Goal: Information Seeking & Learning: Learn about a topic

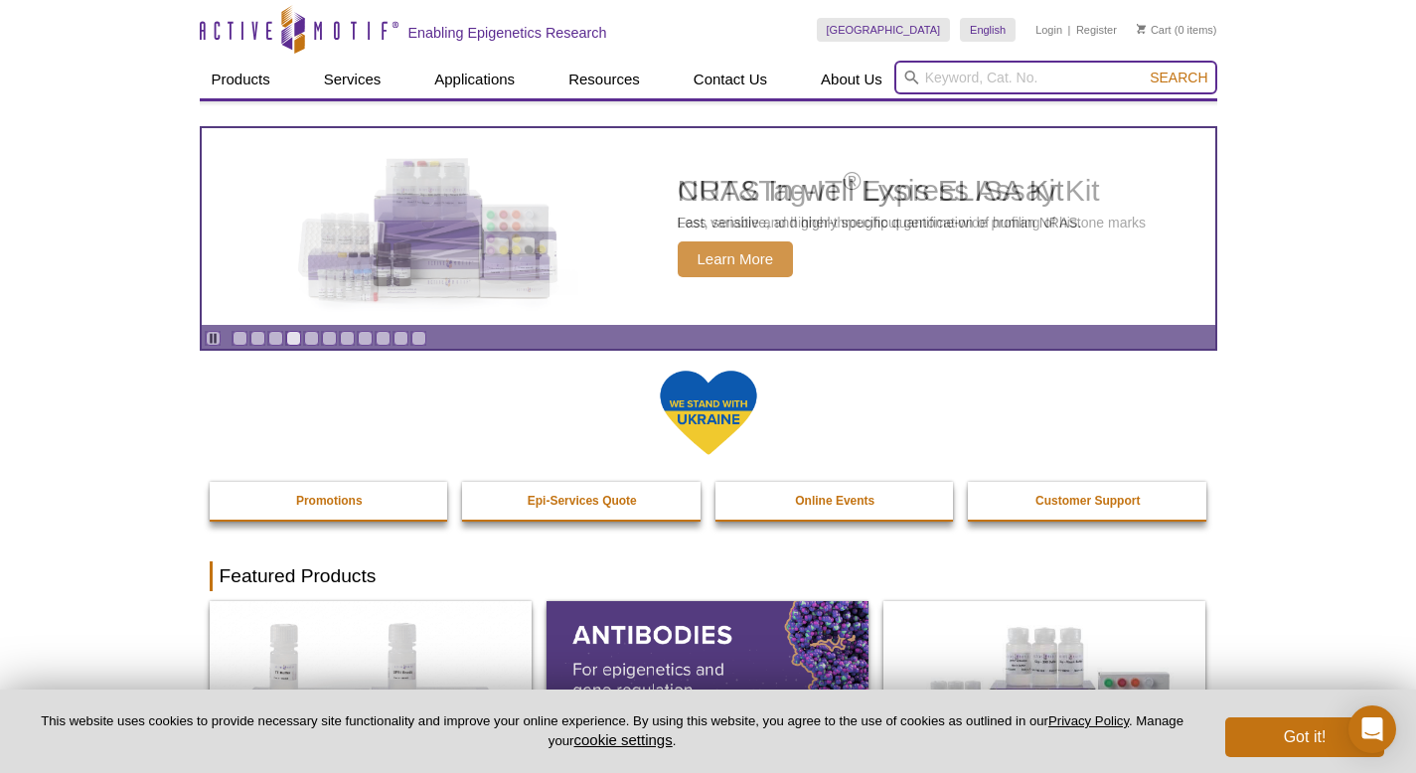
click at [993, 88] on input "search" at bounding box center [1055, 78] width 323 height 34
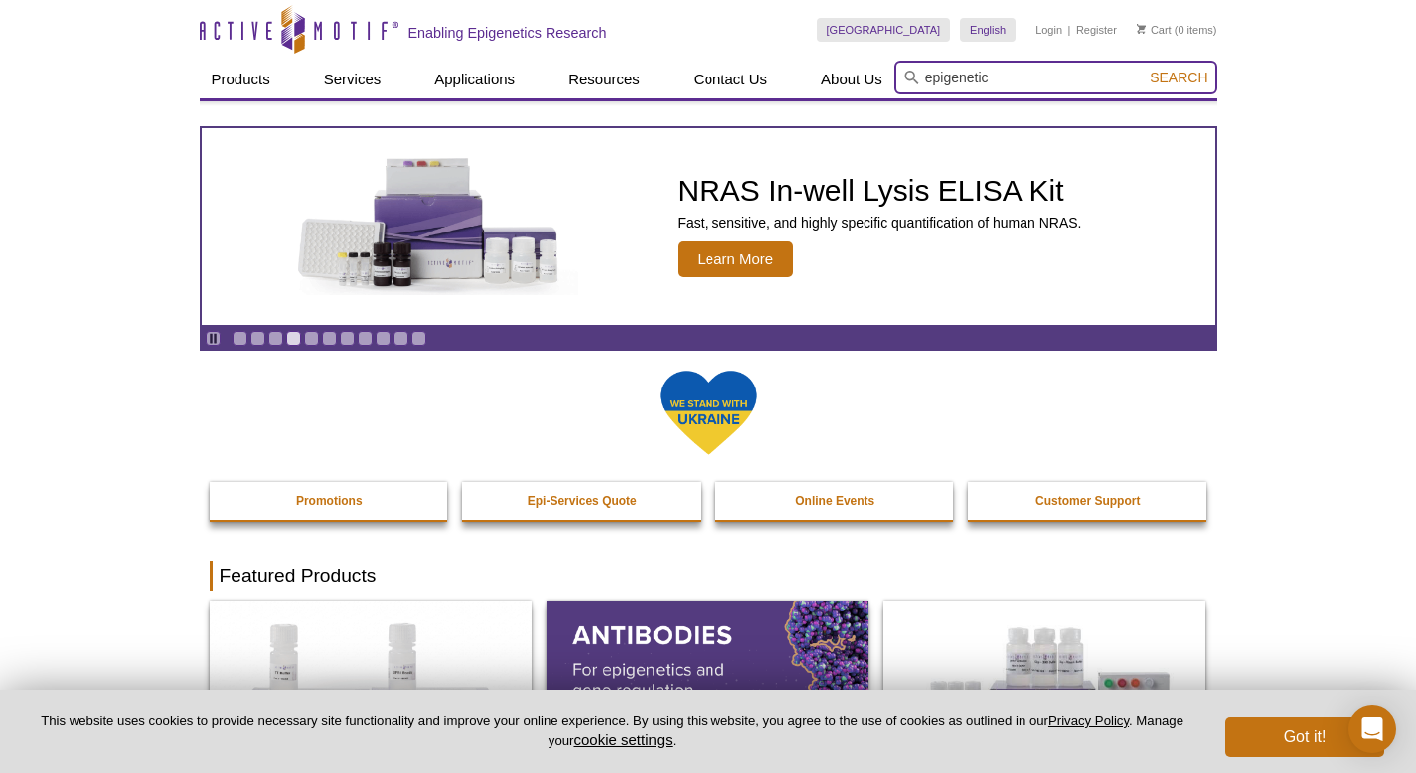
type input "epigenetic"
click at [1144, 69] on button "Search" at bounding box center [1179, 78] width 70 height 18
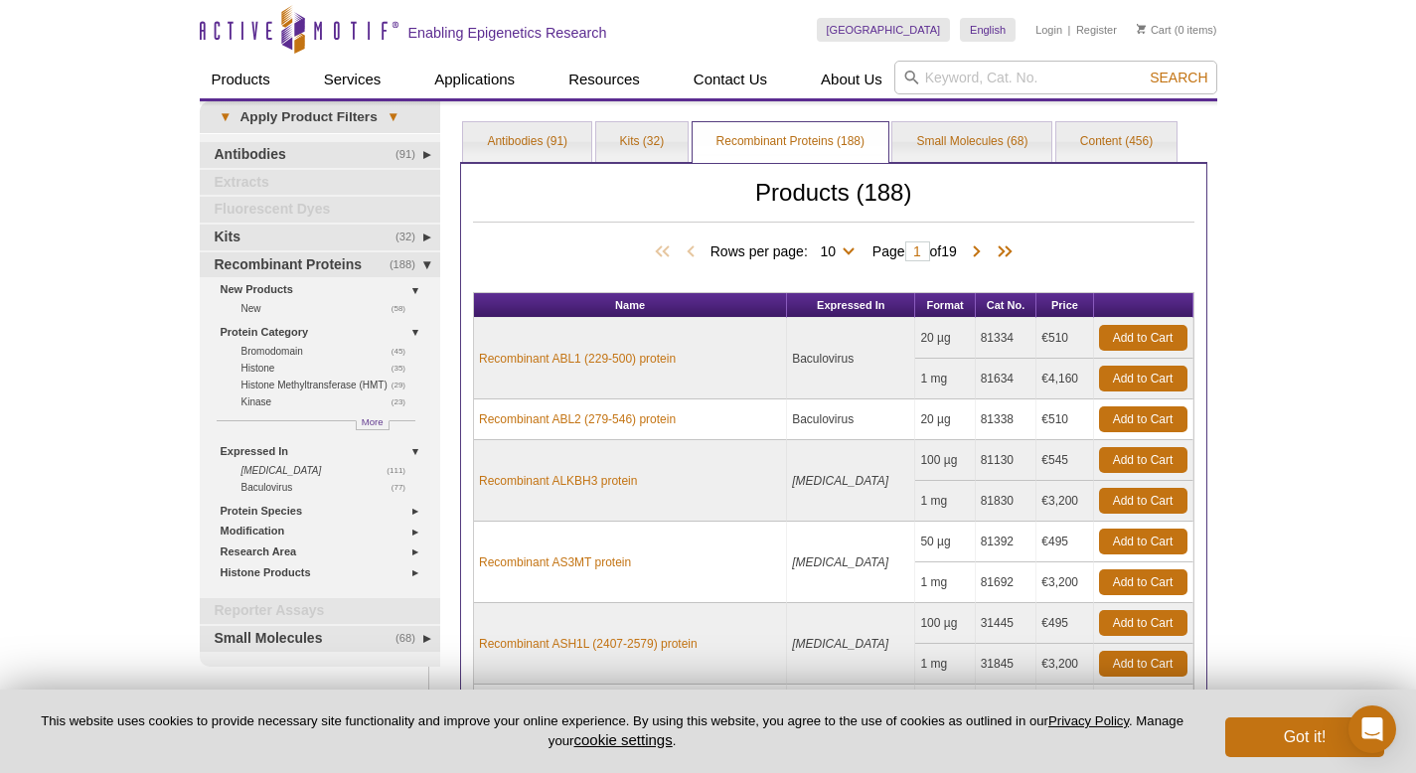
click at [45, 453] on div "Active Motif Logo Enabling Epigenetics Research 0 Search Skip to content Active…" at bounding box center [708, 695] width 1416 height 1391
click at [989, 92] on input "search" at bounding box center [1055, 78] width 323 height 34
